Goal: Task Accomplishment & Management: Manage account settings

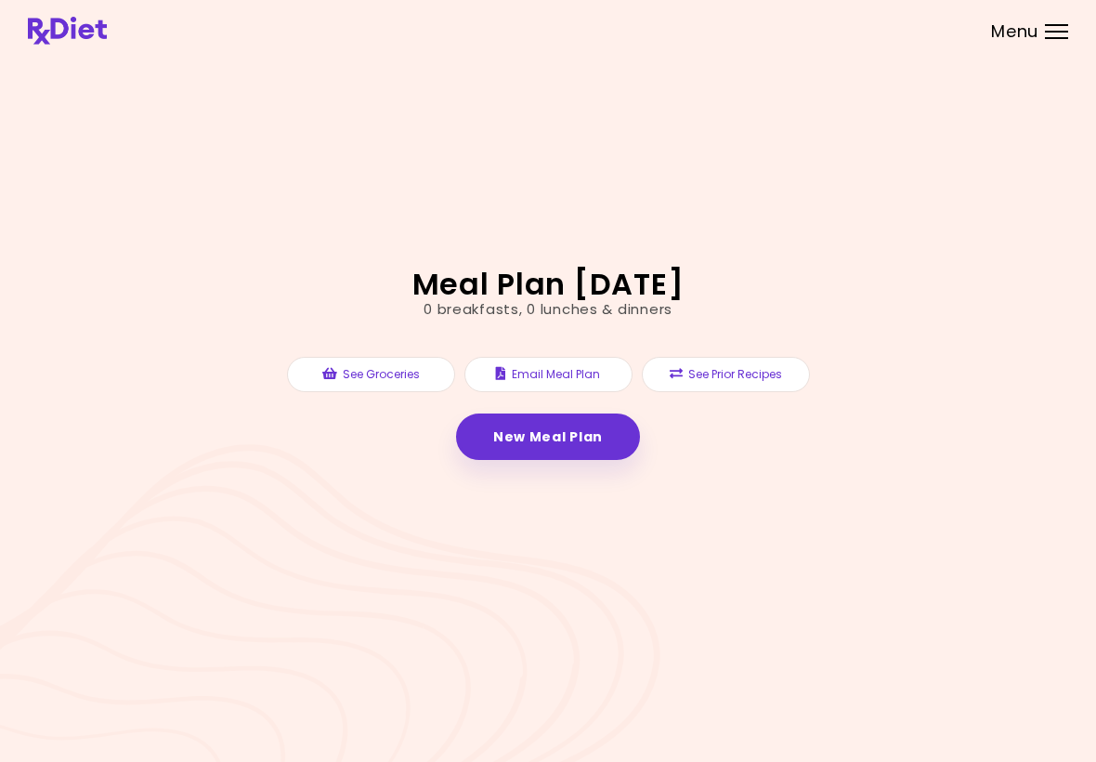
click at [1064, 25] on div at bounding box center [1056, 25] width 23 height 2
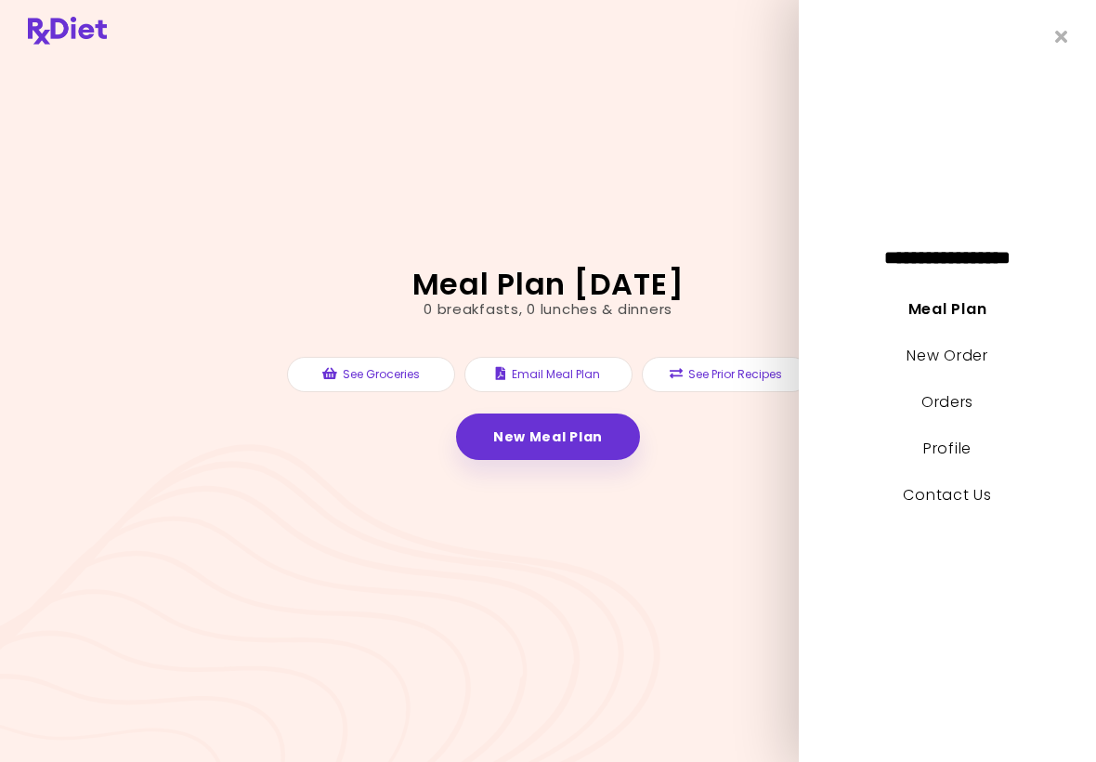
click at [962, 403] on link "Orders" at bounding box center [948, 401] width 52 height 21
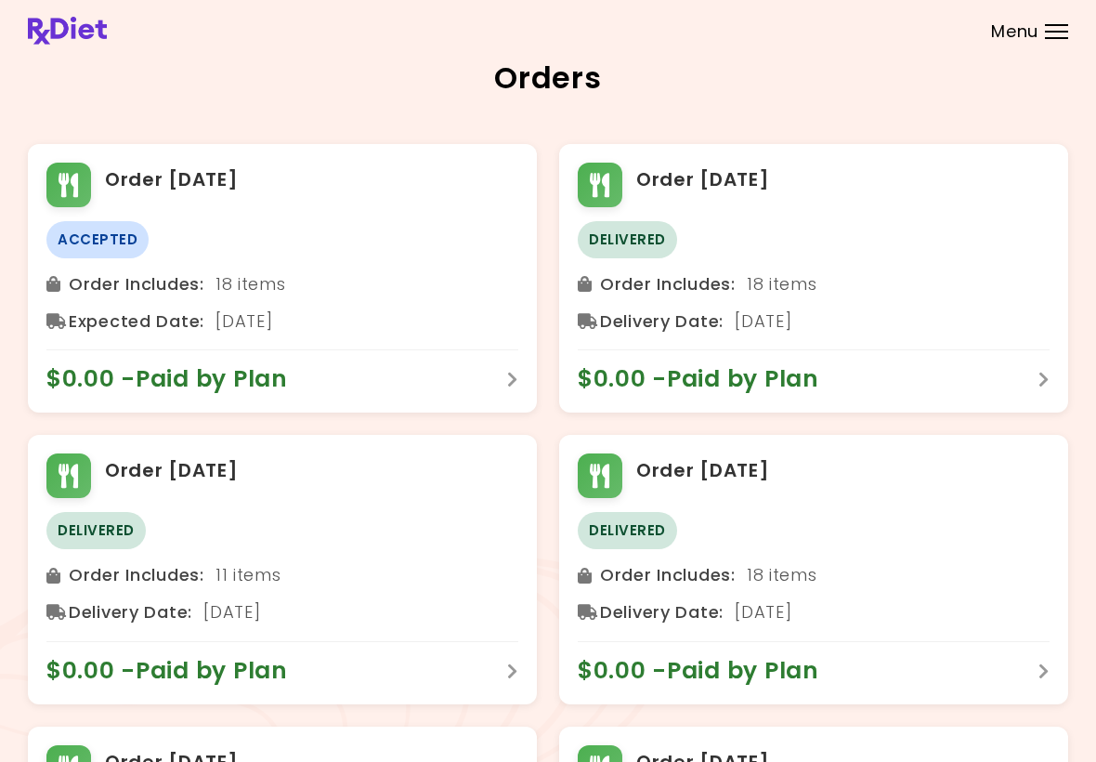
click at [1063, 32] on div at bounding box center [1056, 32] width 23 height 2
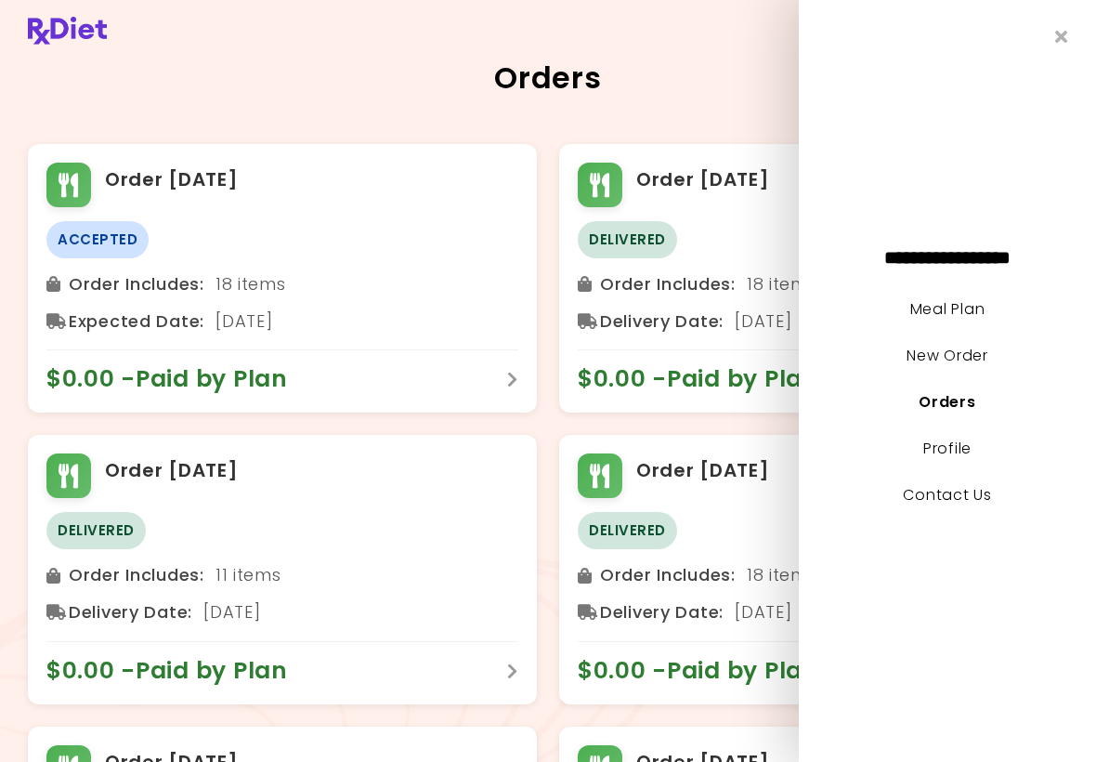
click at [974, 356] on link "New Order" at bounding box center [947, 355] width 81 height 21
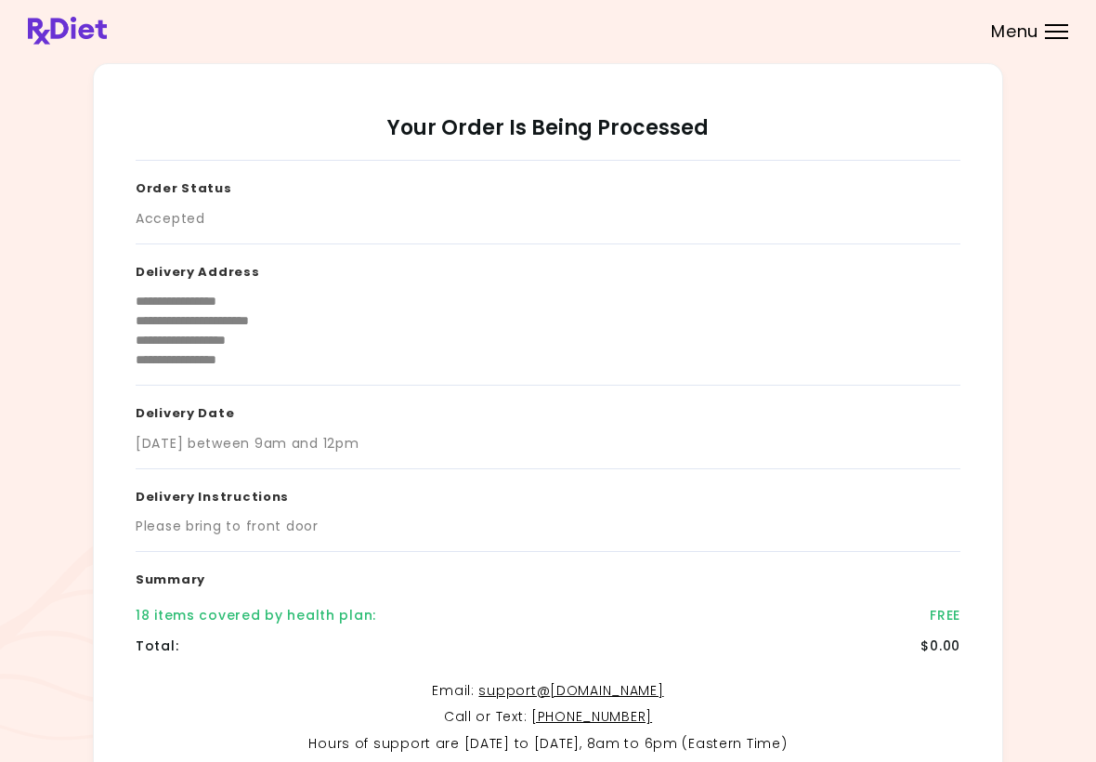
click at [1053, 36] on div "Menu" at bounding box center [1056, 31] width 23 height 15
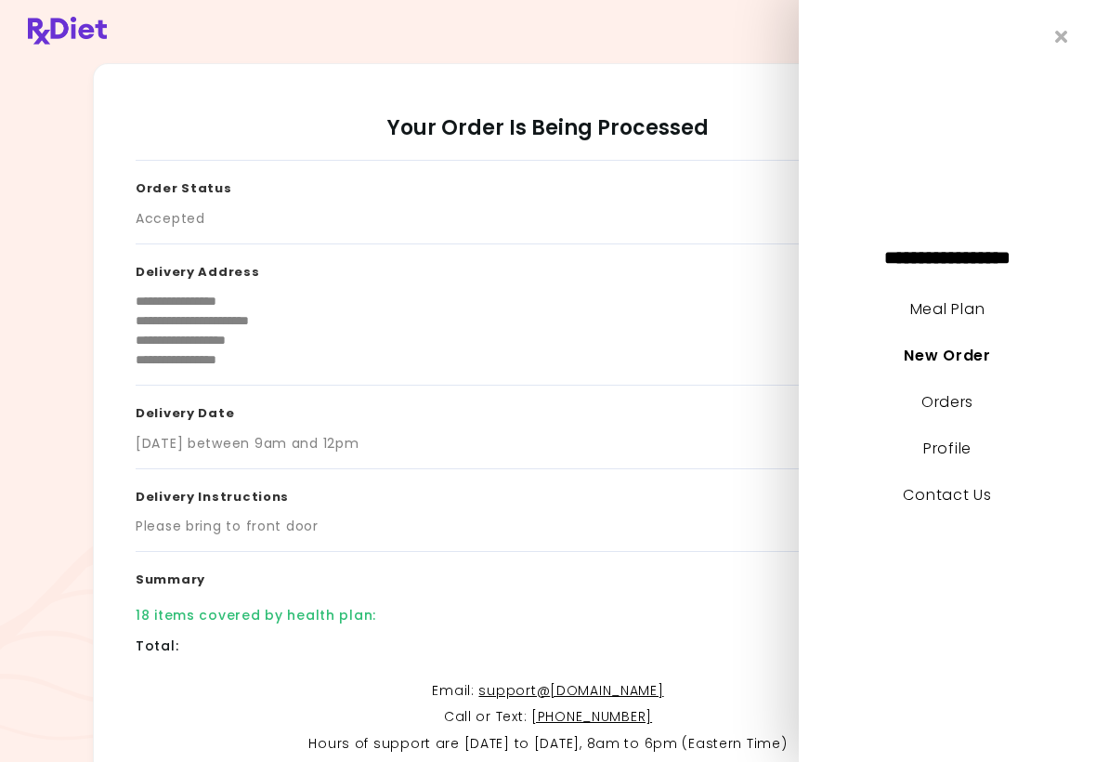
click at [956, 444] on link "Profile" at bounding box center [947, 448] width 48 height 21
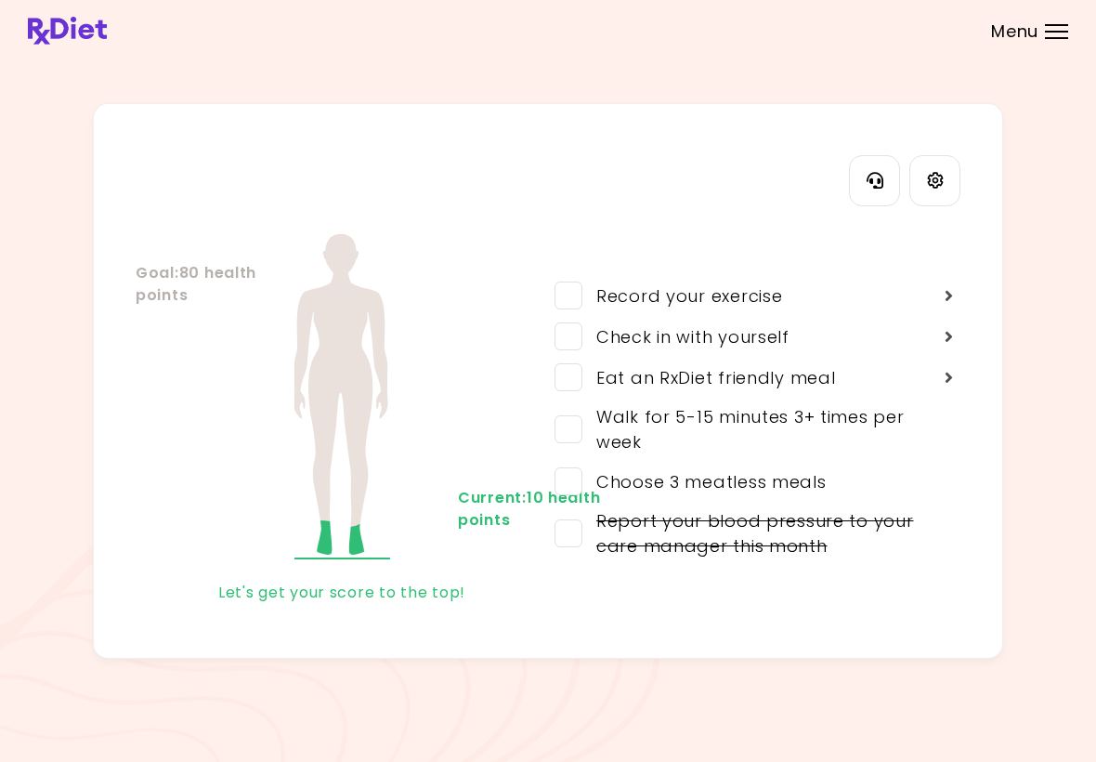
click at [1048, 27] on div "Menu" at bounding box center [1056, 31] width 23 height 15
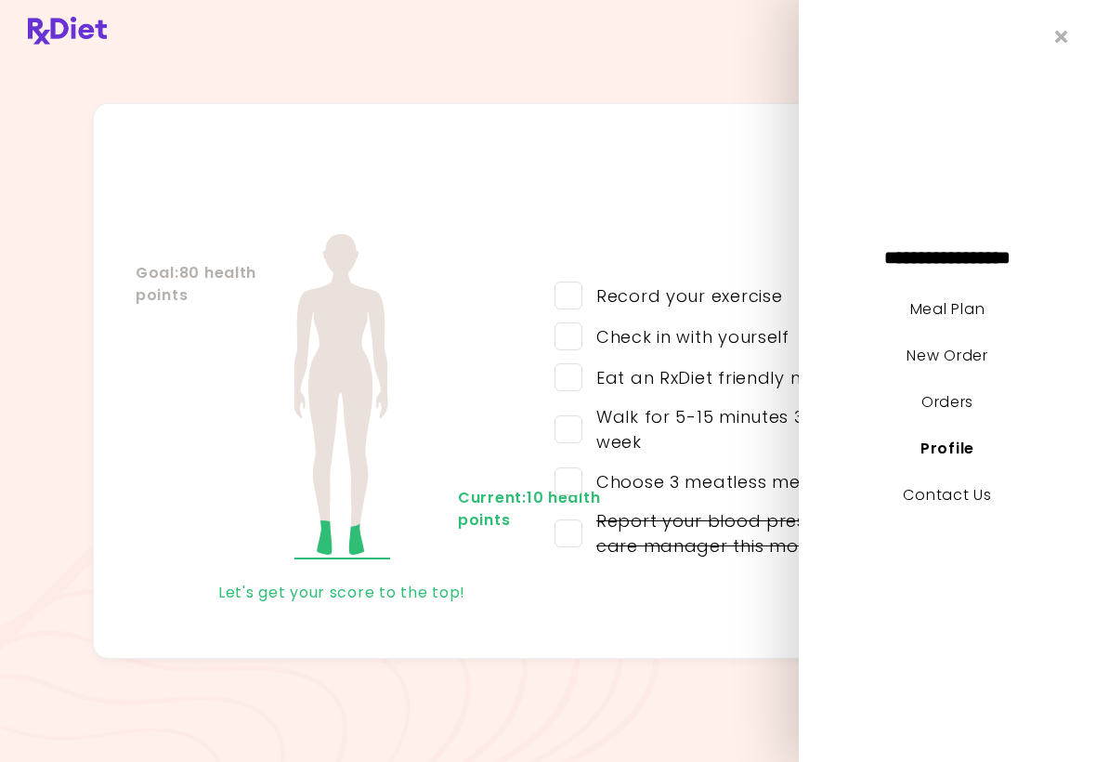
click at [985, 347] on link "New Order" at bounding box center [947, 355] width 81 height 21
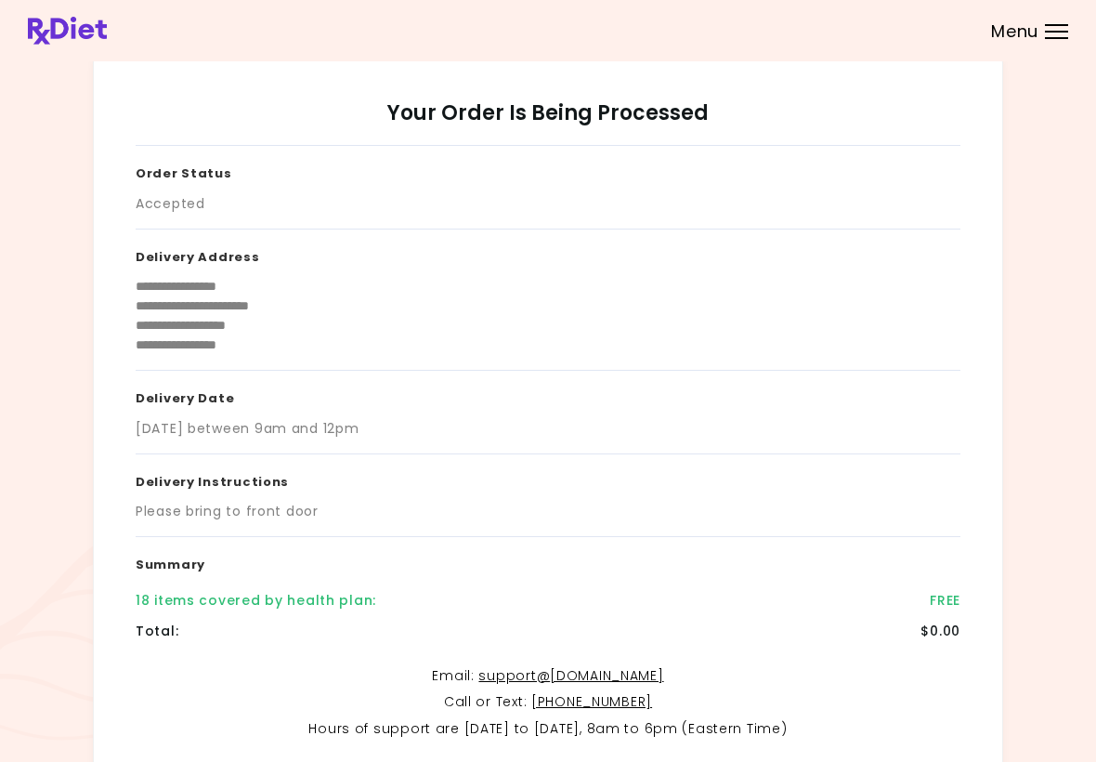
scroll to position [13, 0]
